Goal: Information Seeking & Learning: Learn about a topic

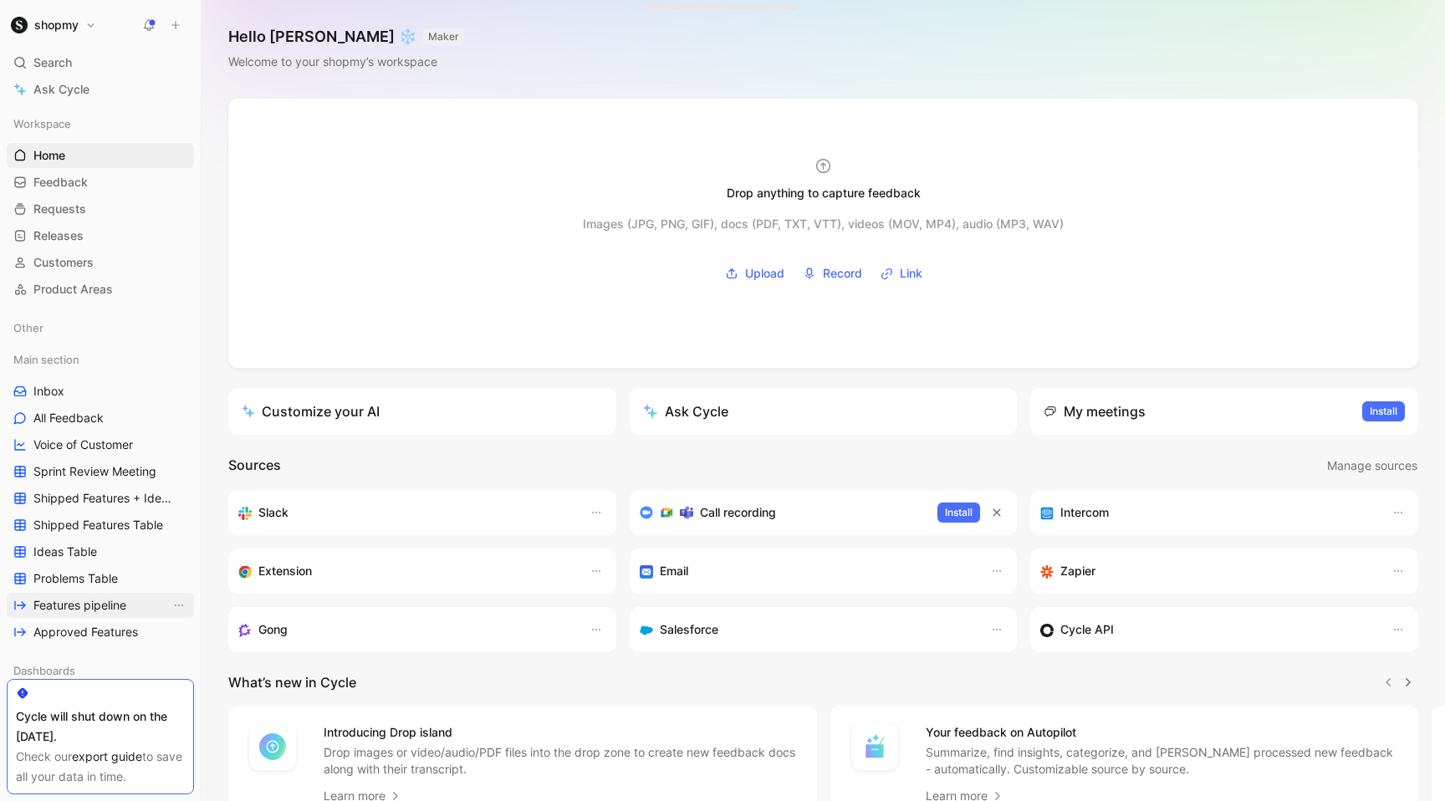
click at [99, 599] on span "Features pipeline" at bounding box center [79, 605] width 93 height 17
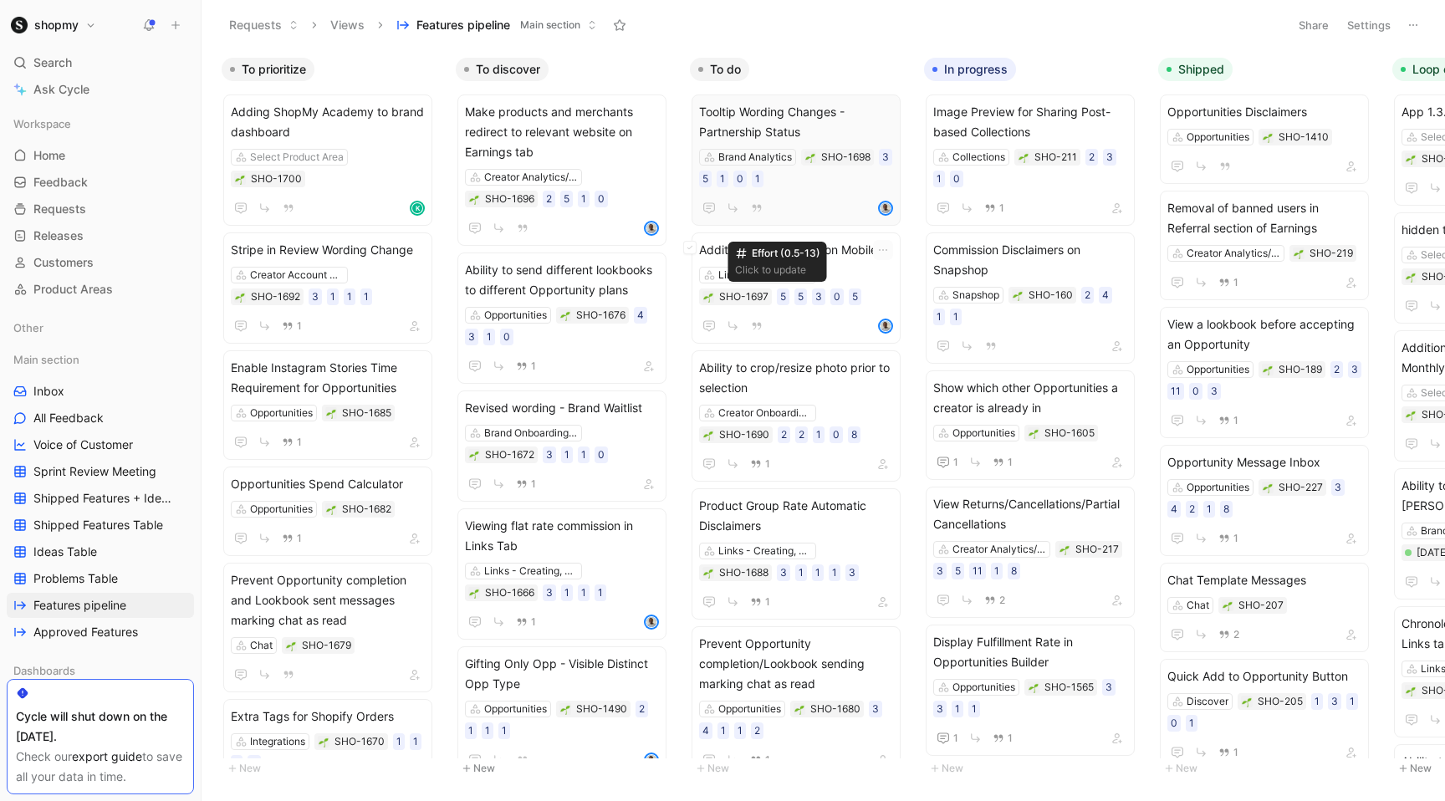
click at [775, 119] on span "Tooltip Wording Changes - Partnership Status" at bounding box center [796, 122] width 194 height 40
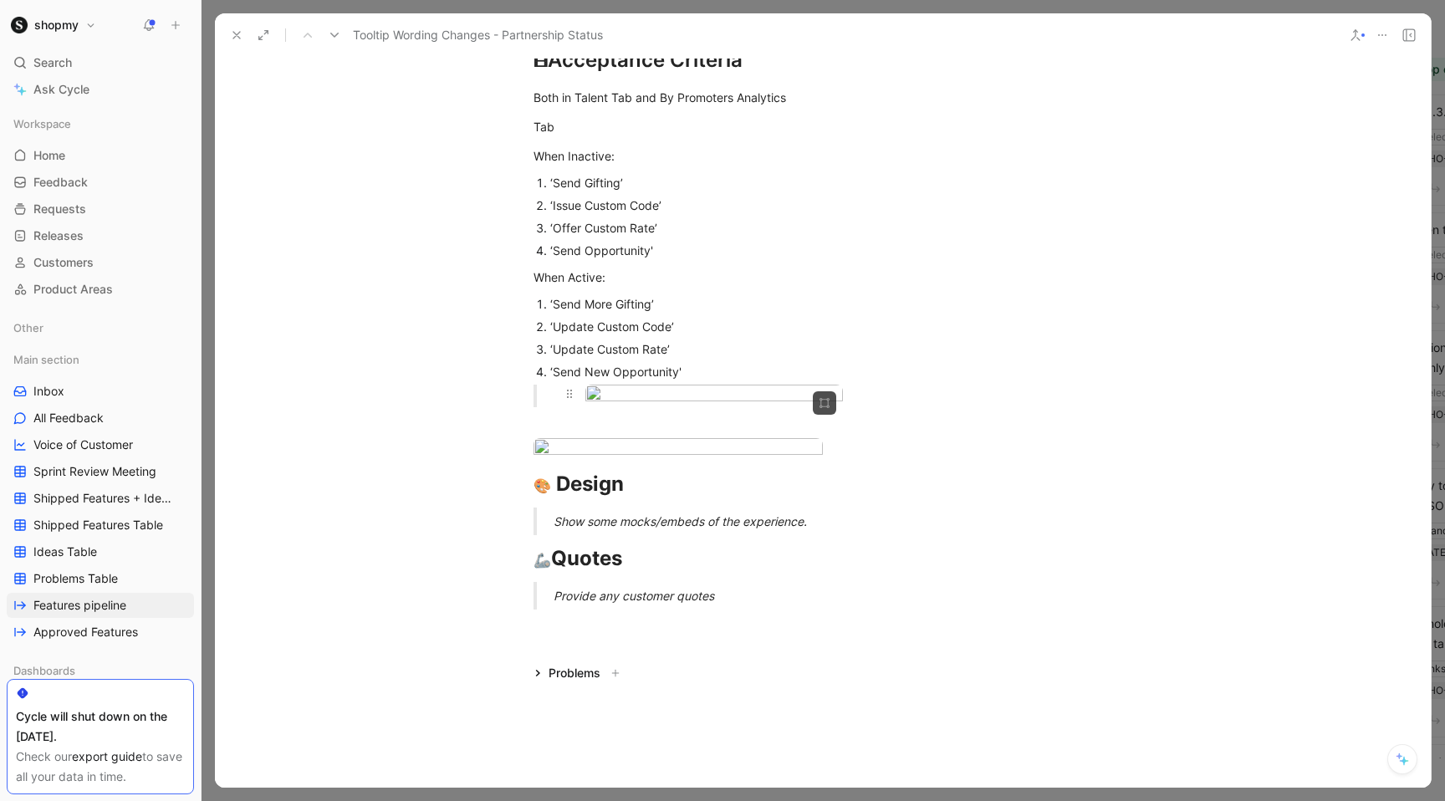
scroll to position [555, 0]
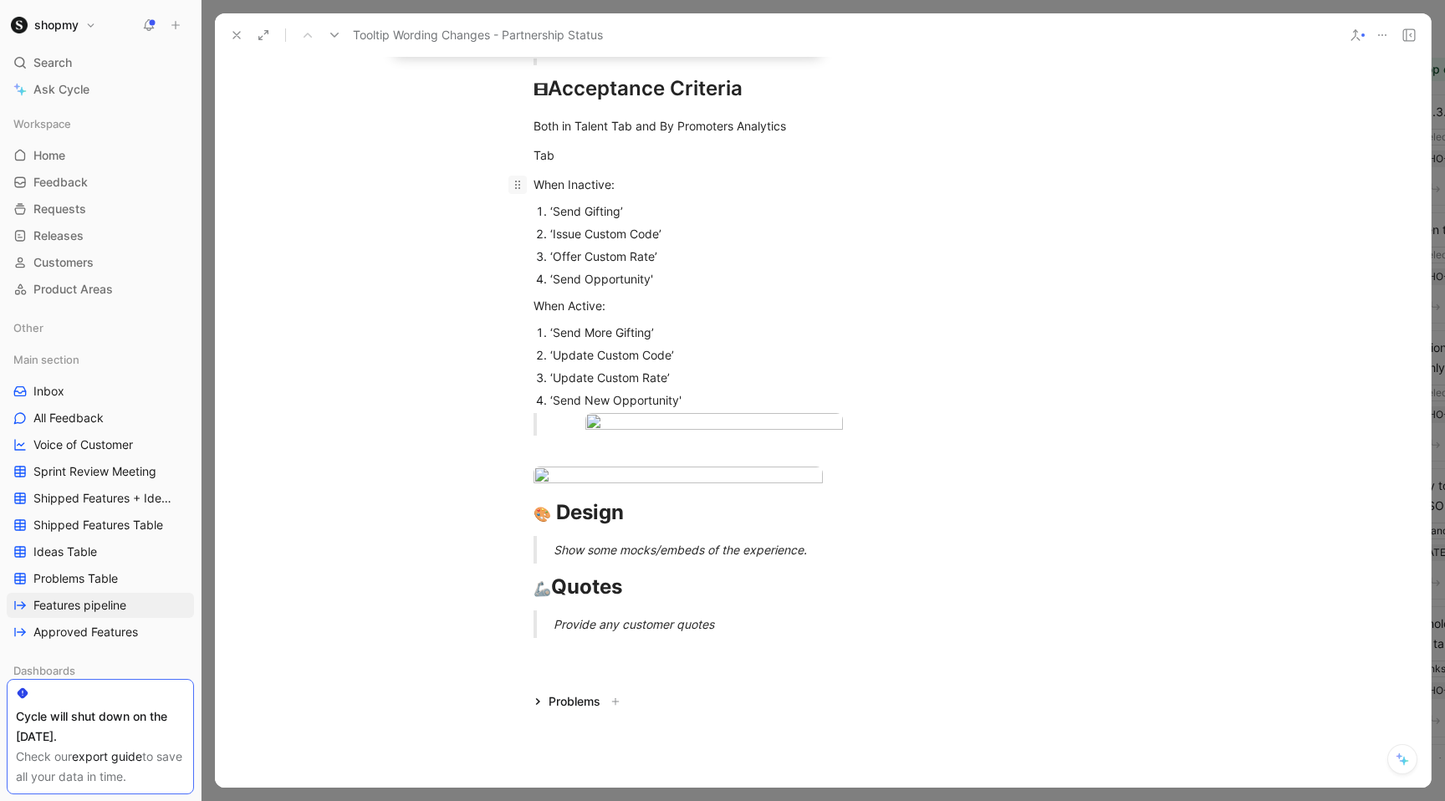
drag, startPoint x: 705, startPoint y: 393, endPoint x: 523, endPoint y: 176, distance: 283.8
click at [523, 176] on div "💬 User Story As a brand who has active partnerships with a creator I want to be…" at bounding box center [823, 258] width 1216 height 788
copy div "When Inactive: ‘Send Gifting’ ‘Issue Custom Code’ ‘Offer Custom Rate’ ‘Send Opp…"
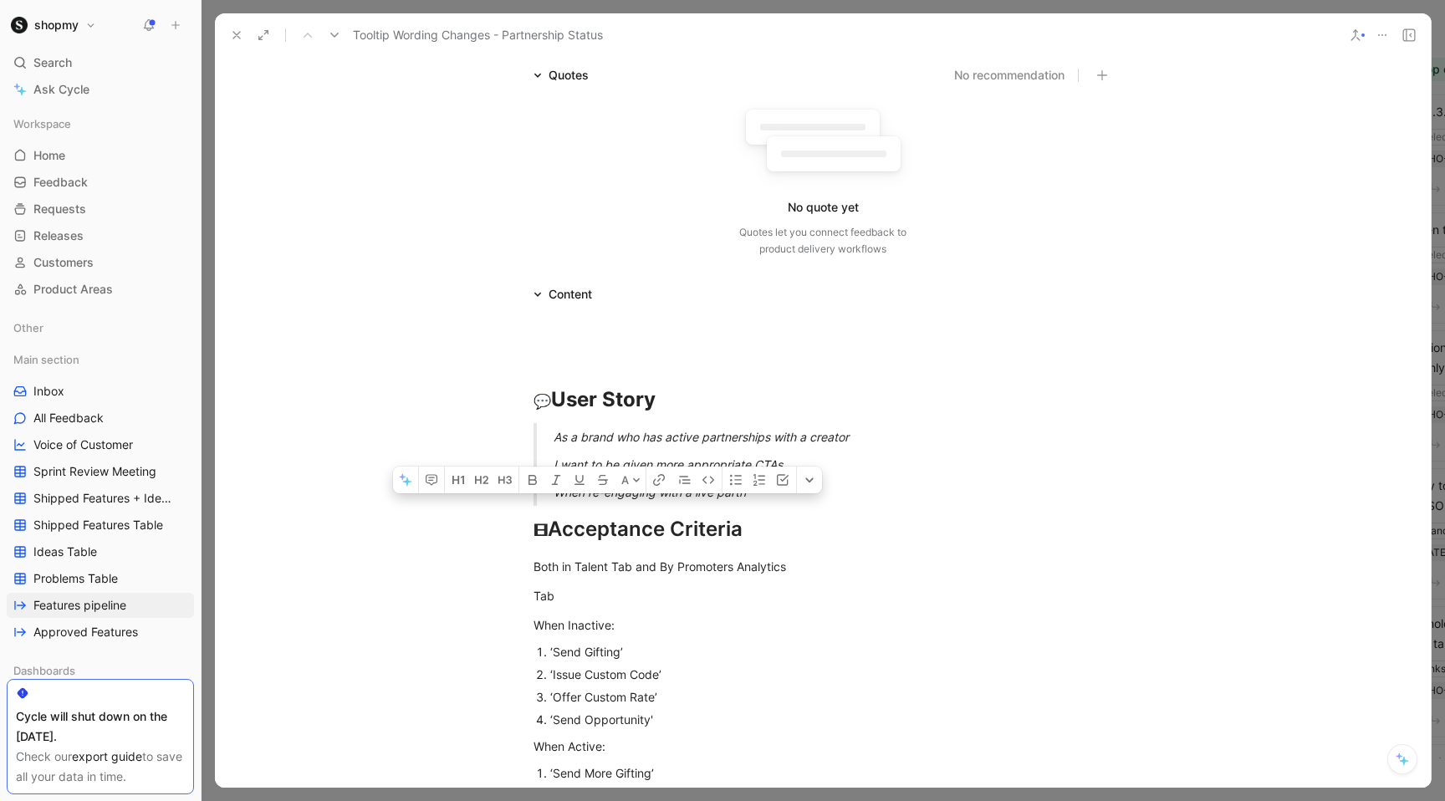
scroll to position [0, 0]
